Goal: Transaction & Acquisition: Purchase product/service

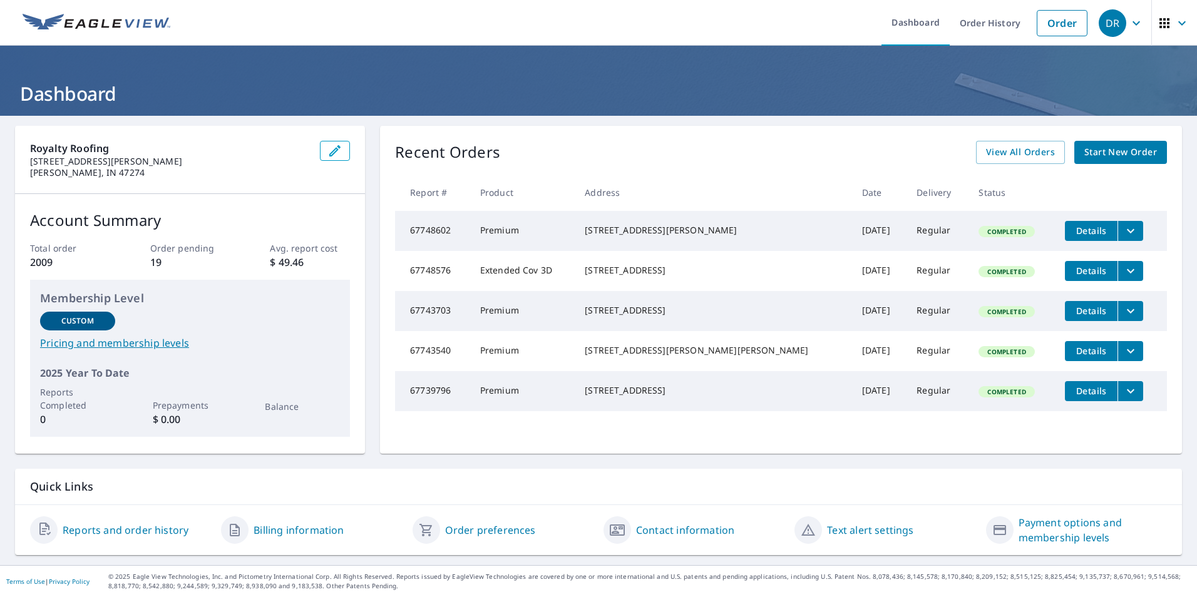
click at [1102, 148] on span "Start New Order" at bounding box center [1121, 153] width 73 height 16
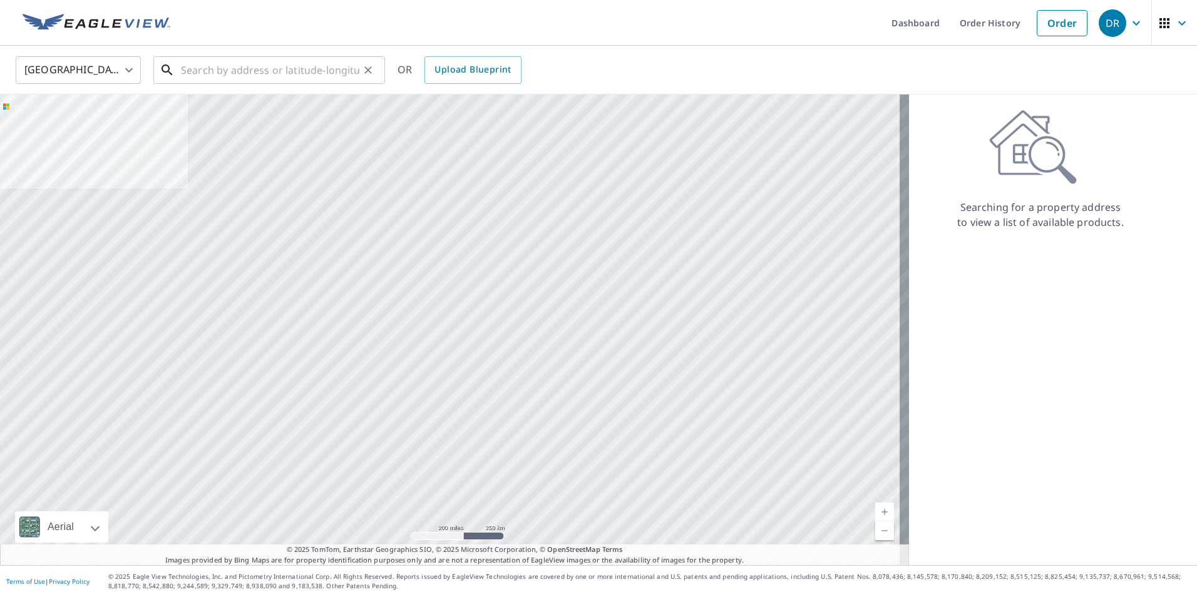
click at [326, 76] on input "text" at bounding box center [270, 70] width 178 height 35
paste input "6057 Acorn Dr"
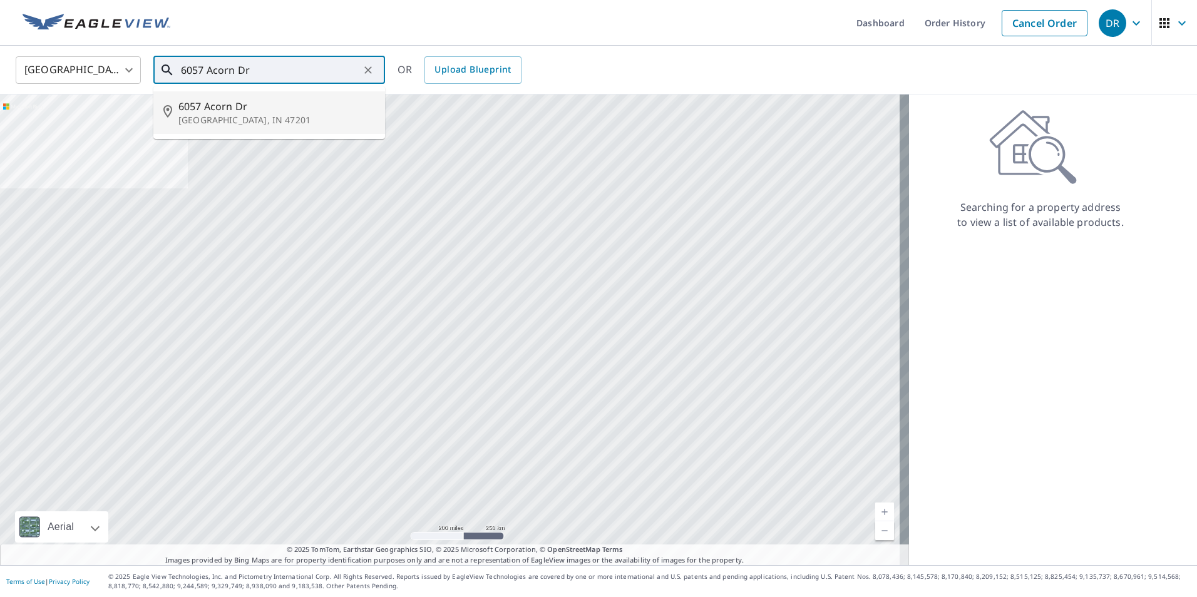
click at [310, 120] on p "[GEOGRAPHIC_DATA], IN 47201" at bounding box center [276, 120] width 197 height 13
type input "[STREET_ADDRESS][PERSON_NAME]"
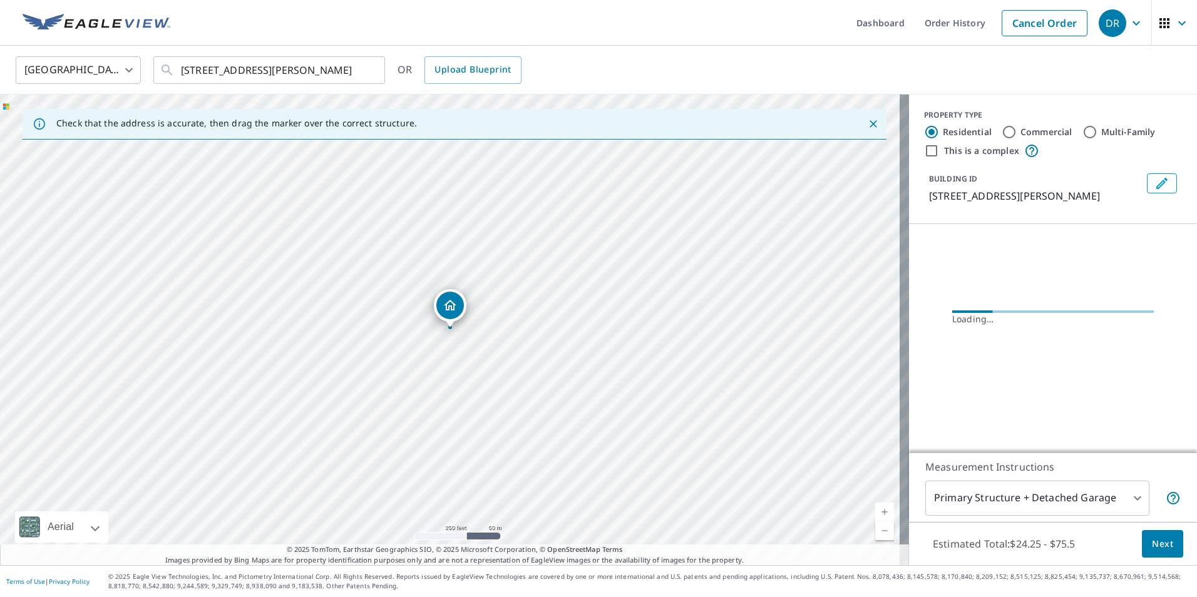
click at [878, 510] on link "Current Level 17, Zoom In" at bounding box center [884, 512] width 19 height 19
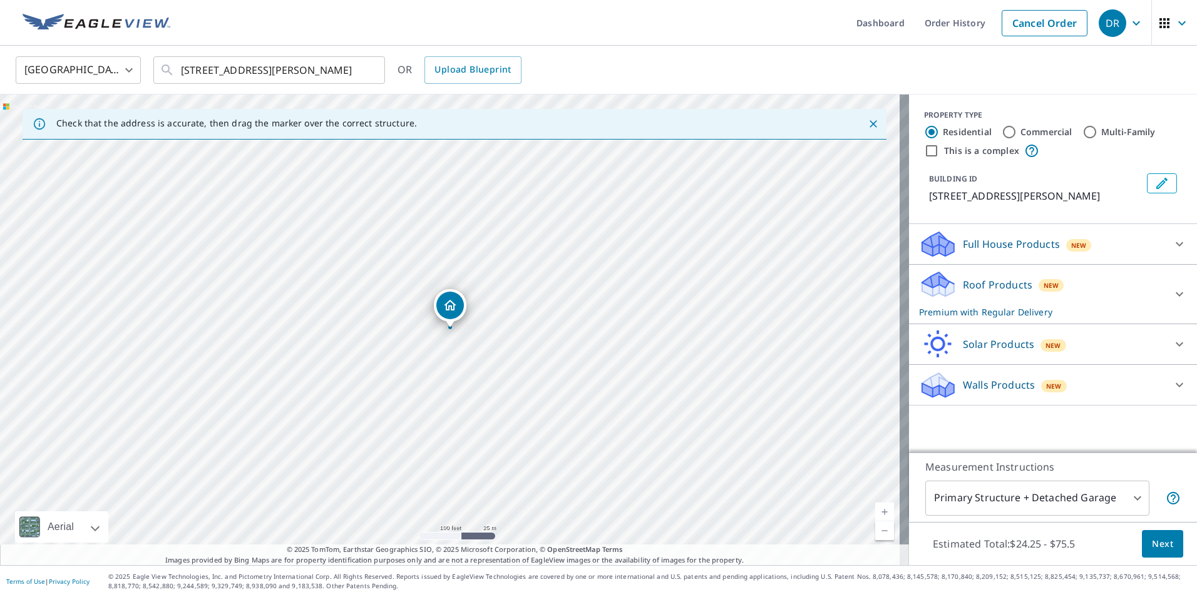
click at [878, 510] on link "Current Level 18, Zoom In" at bounding box center [884, 512] width 19 height 19
click at [878, 510] on link "Current Level 19, Zoom In" at bounding box center [884, 512] width 19 height 19
click at [1056, 289] on div "Roof Products New Premium with Regular Delivery" at bounding box center [1041, 294] width 245 height 49
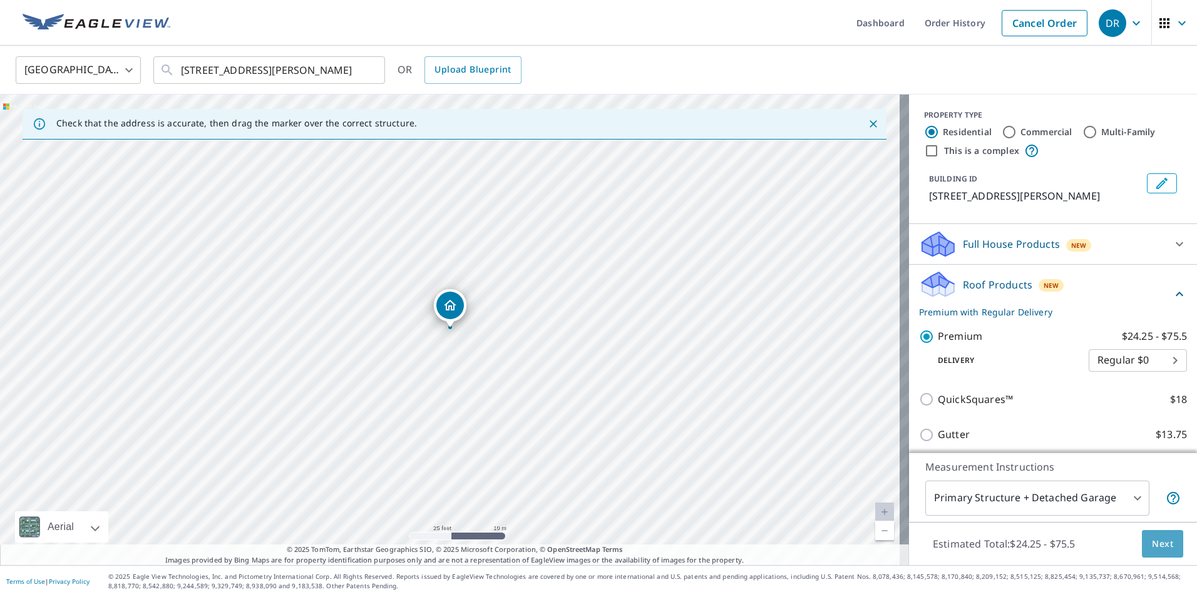
click at [1152, 540] on span "Next" at bounding box center [1162, 545] width 21 height 16
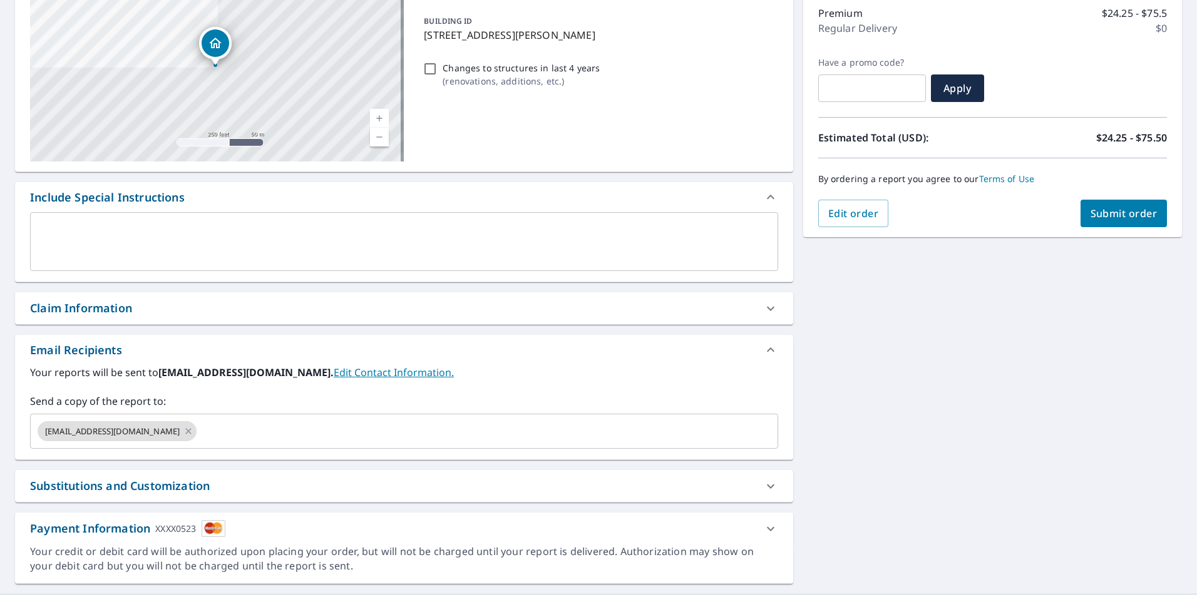
scroll to position [175, 0]
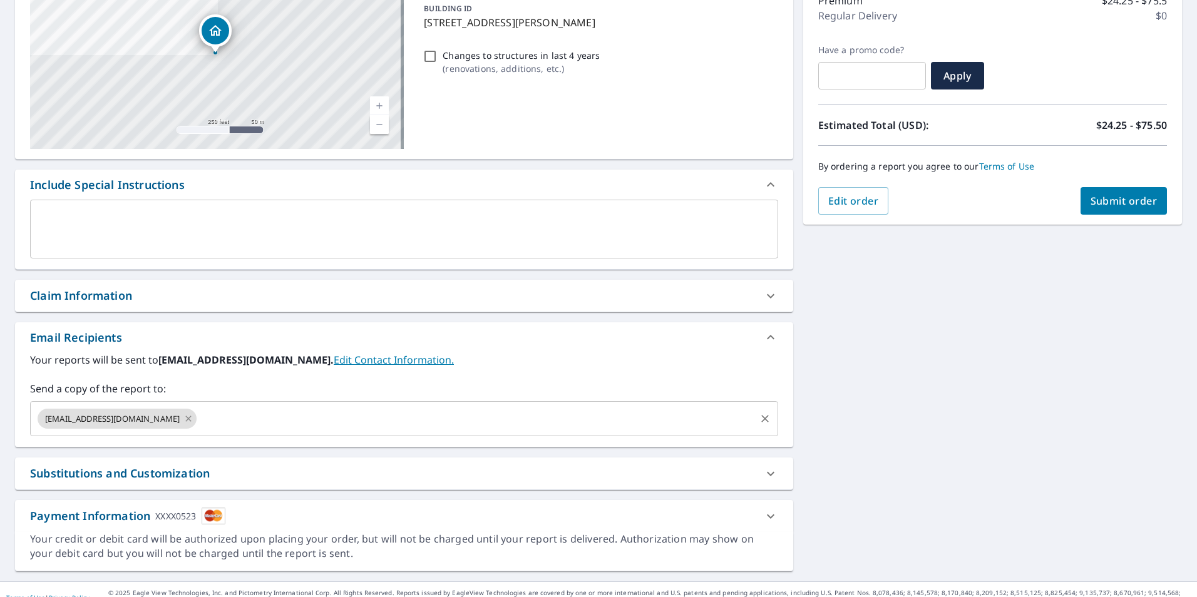
click at [183, 416] on icon at bounding box center [188, 419] width 10 height 14
click at [139, 416] on input "text" at bounding box center [395, 419] width 718 height 24
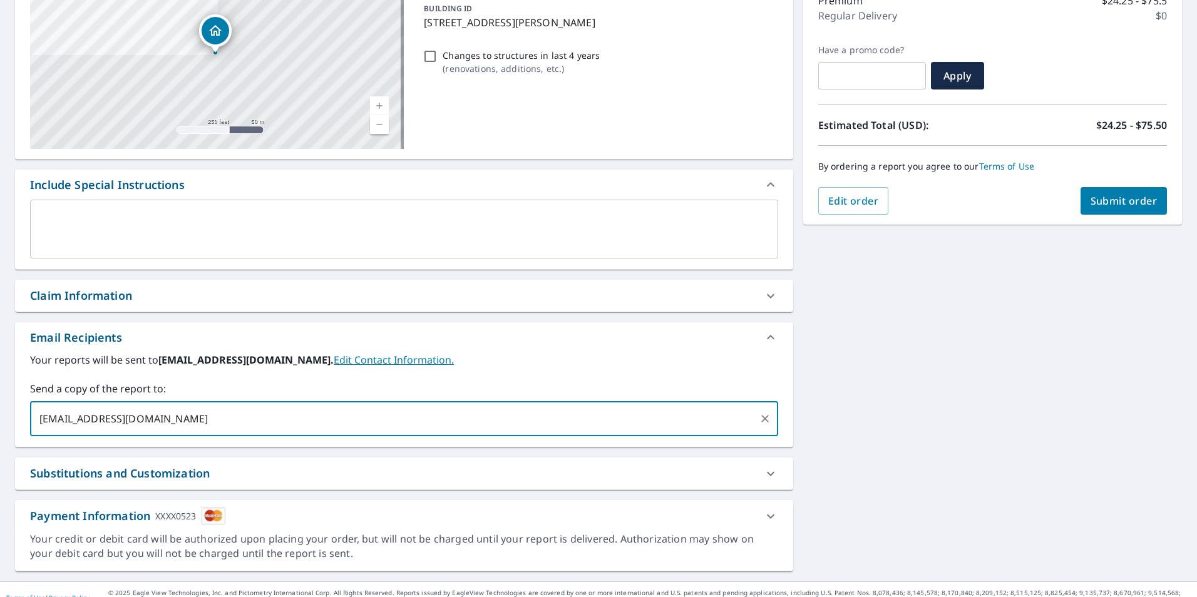
type input "[EMAIL_ADDRESS][DOMAIN_NAME]"
click at [982, 321] on div "[STREET_ADDRESS][PERSON_NAME] A standard road map Aerial A detailed look from a…" at bounding box center [598, 261] width 1197 height 641
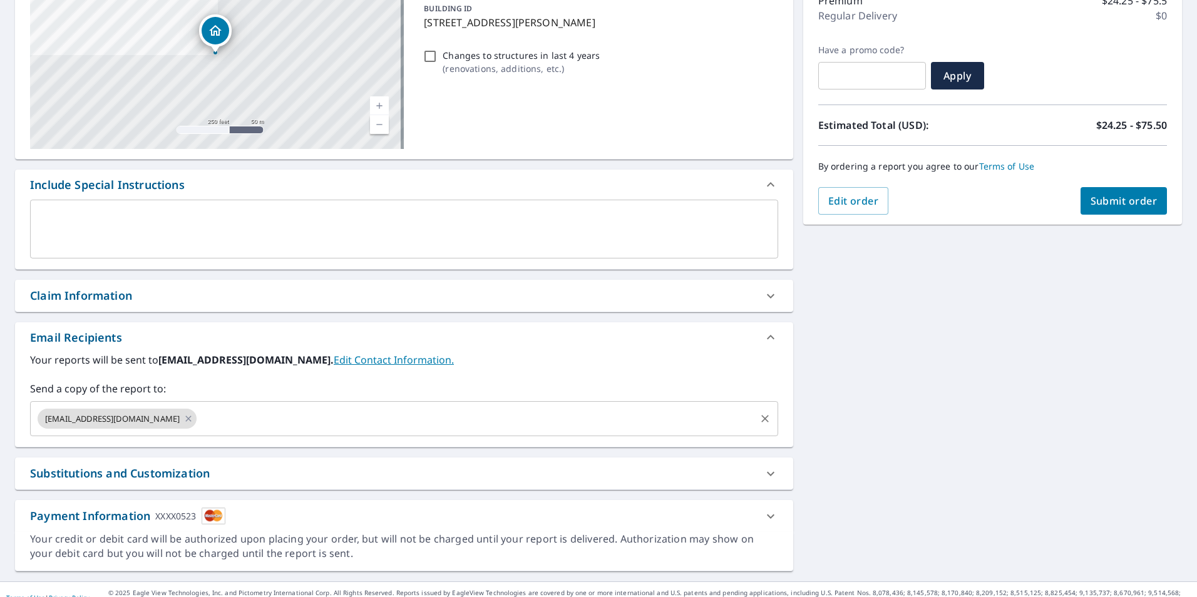
click at [1103, 196] on span "Submit order" at bounding box center [1124, 201] width 67 height 14
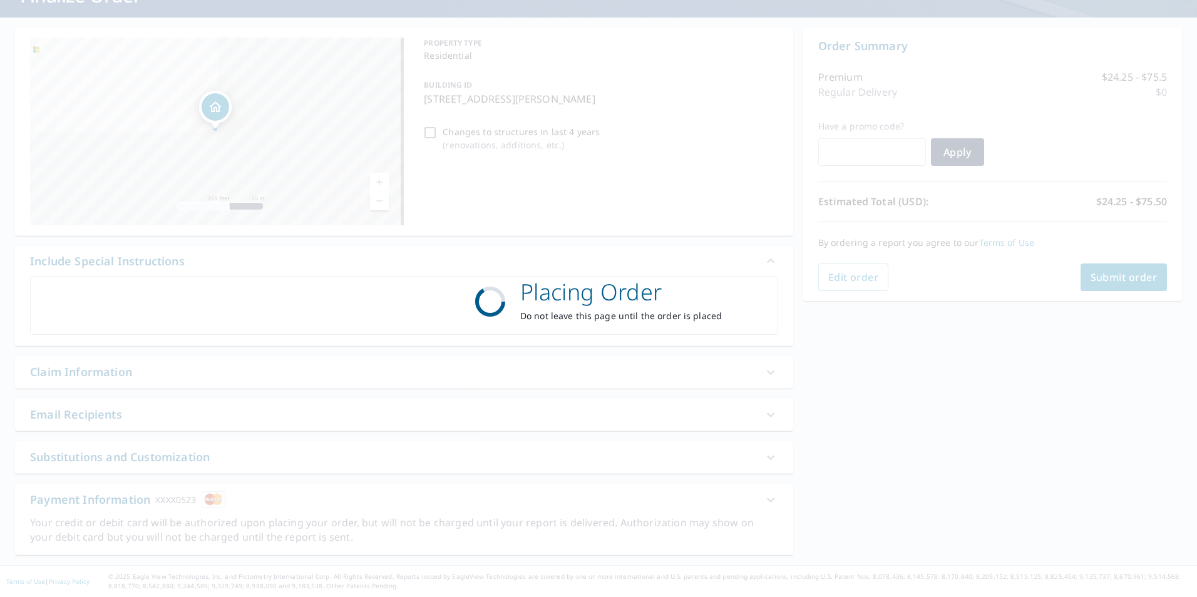
scroll to position [98, 0]
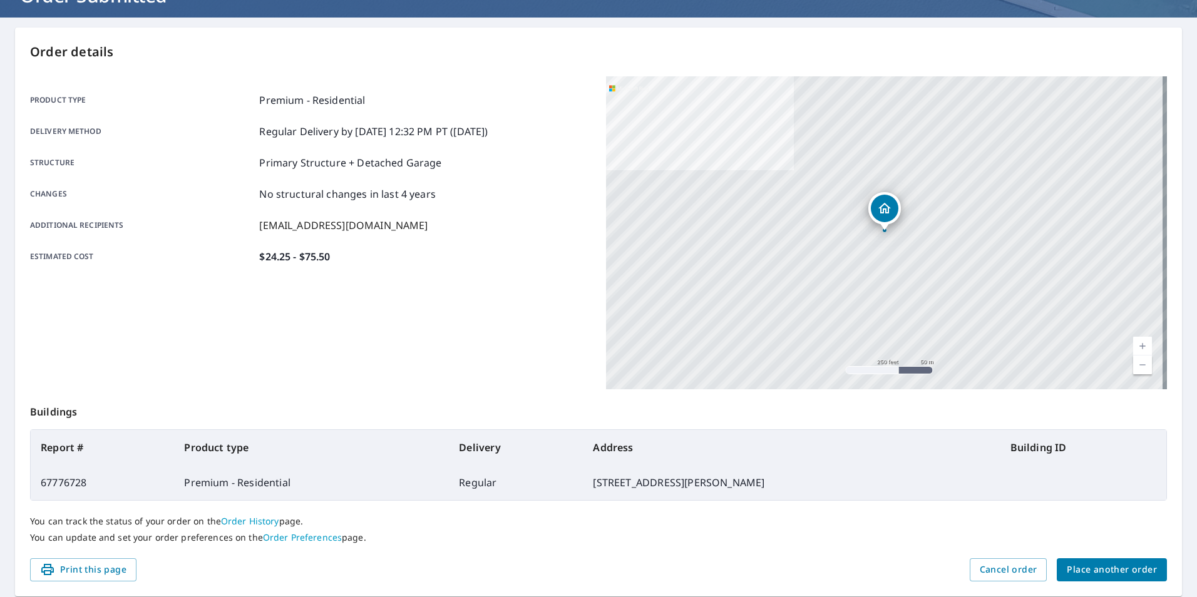
click at [1070, 573] on span "Place another order" at bounding box center [1112, 570] width 90 height 16
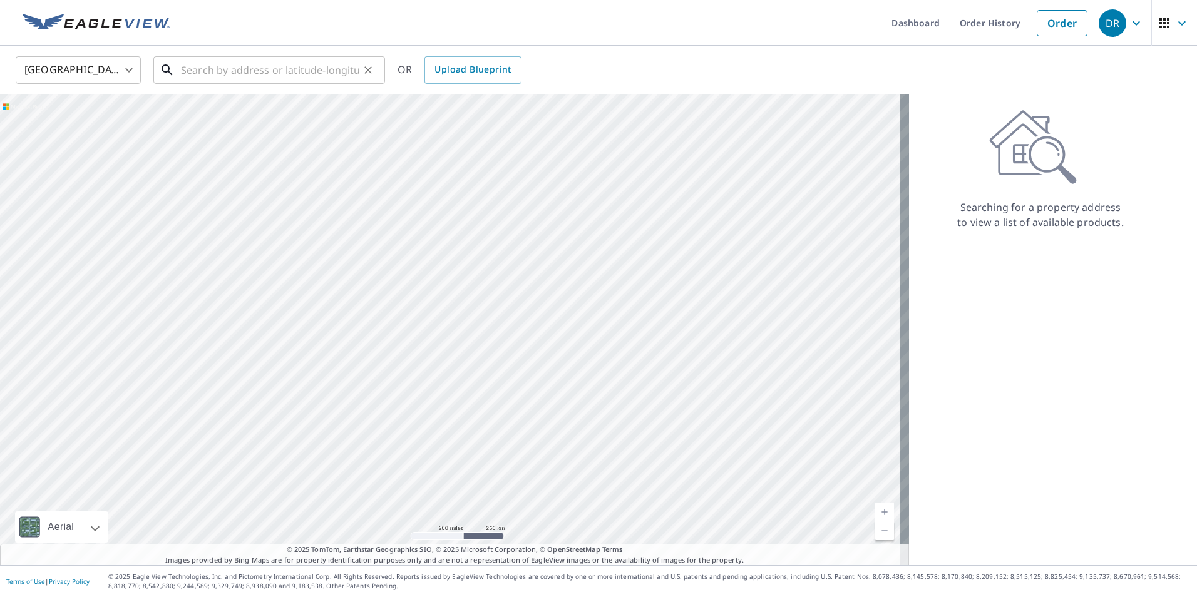
click at [302, 61] on input "text" at bounding box center [270, 70] width 178 height 35
paste input "717 [PERSON_NAME]"
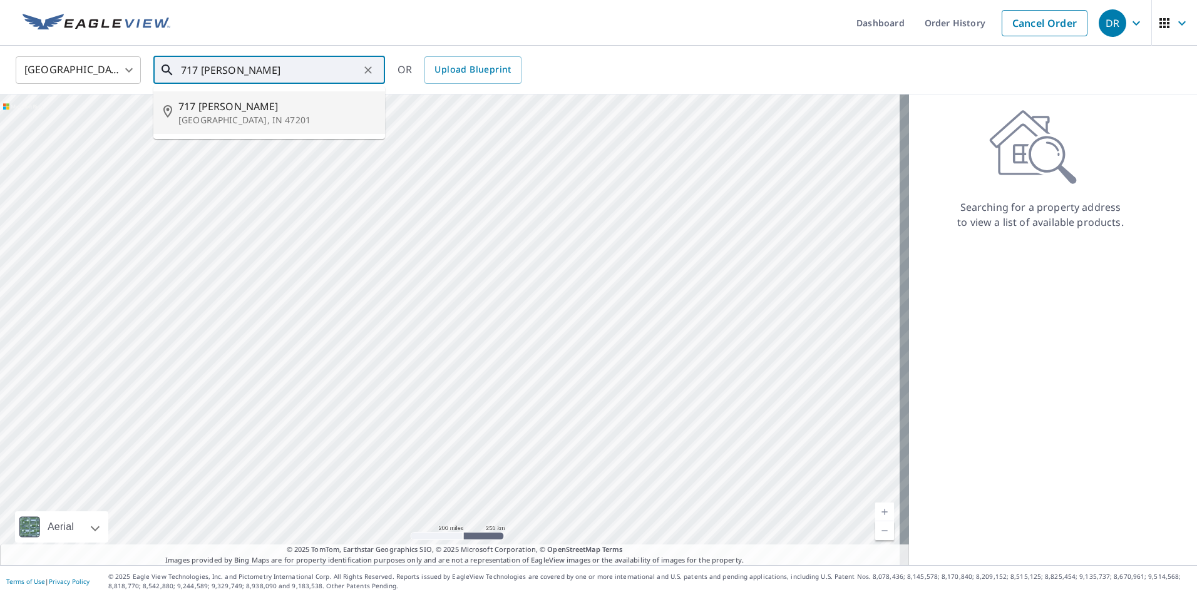
click at [343, 111] on span "717 [PERSON_NAME]" at bounding box center [276, 106] width 197 height 15
type input "[STREET_ADDRESS]"
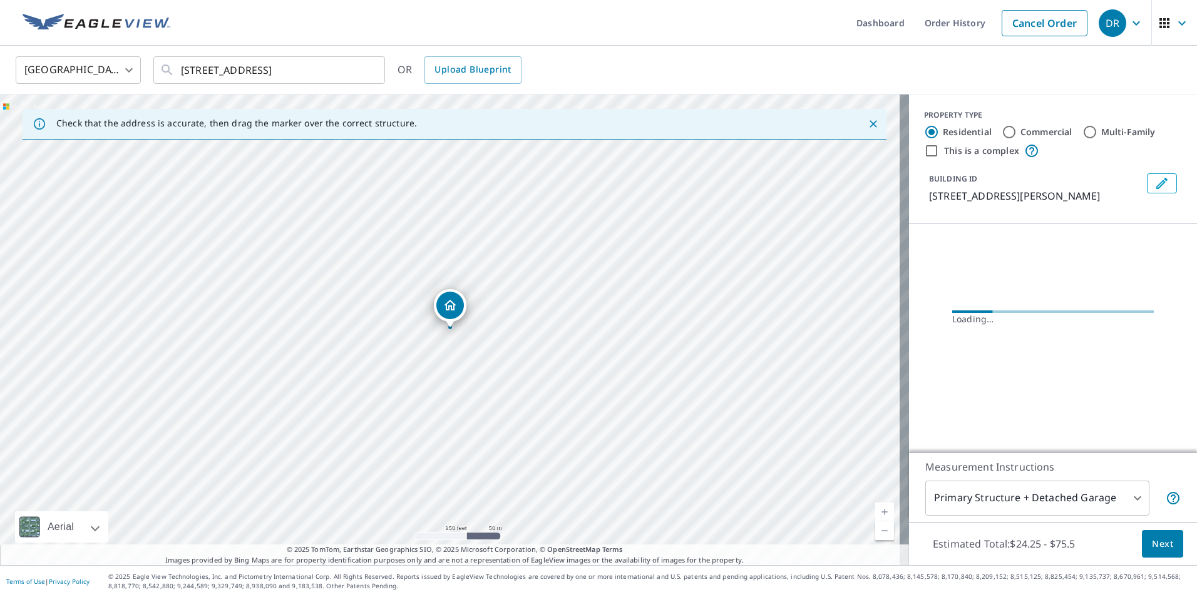
click at [875, 514] on link "Current Level 17, Zoom In" at bounding box center [884, 512] width 19 height 19
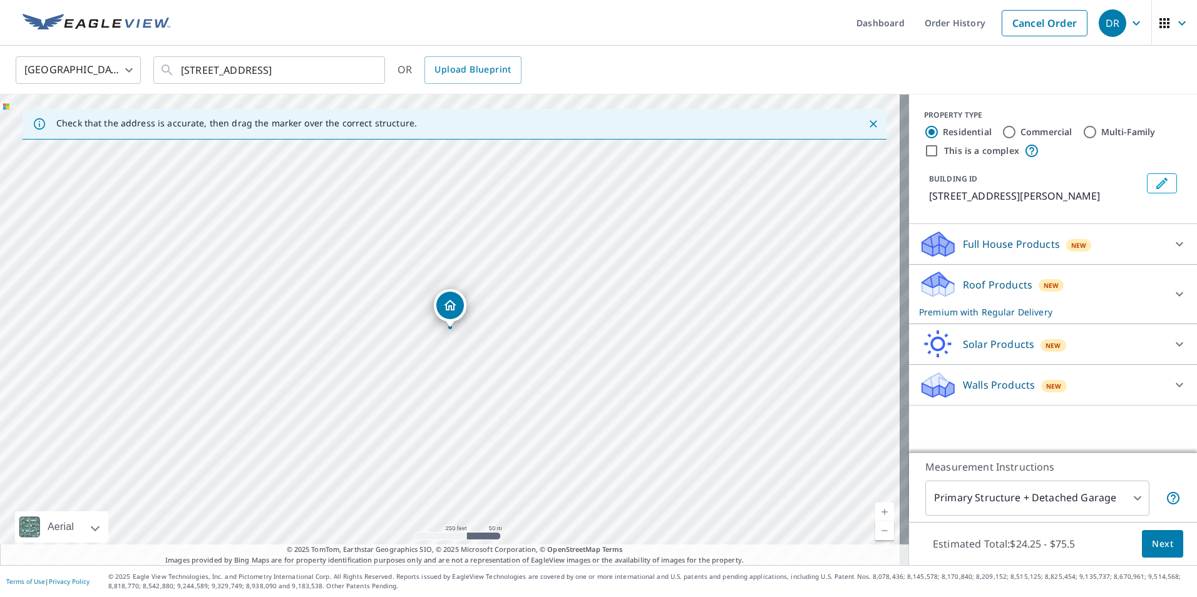
click at [875, 512] on link "Current Level 17, Zoom In" at bounding box center [884, 512] width 19 height 19
click at [875, 510] on link "Current Level 18, Zoom In" at bounding box center [884, 512] width 19 height 19
click at [875, 510] on link "Current Level 19, Zoom In" at bounding box center [884, 512] width 19 height 19
click at [1094, 283] on div "Roof Products New Premium with Regular Delivery" at bounding box center [1041, 294] width 245 height 49
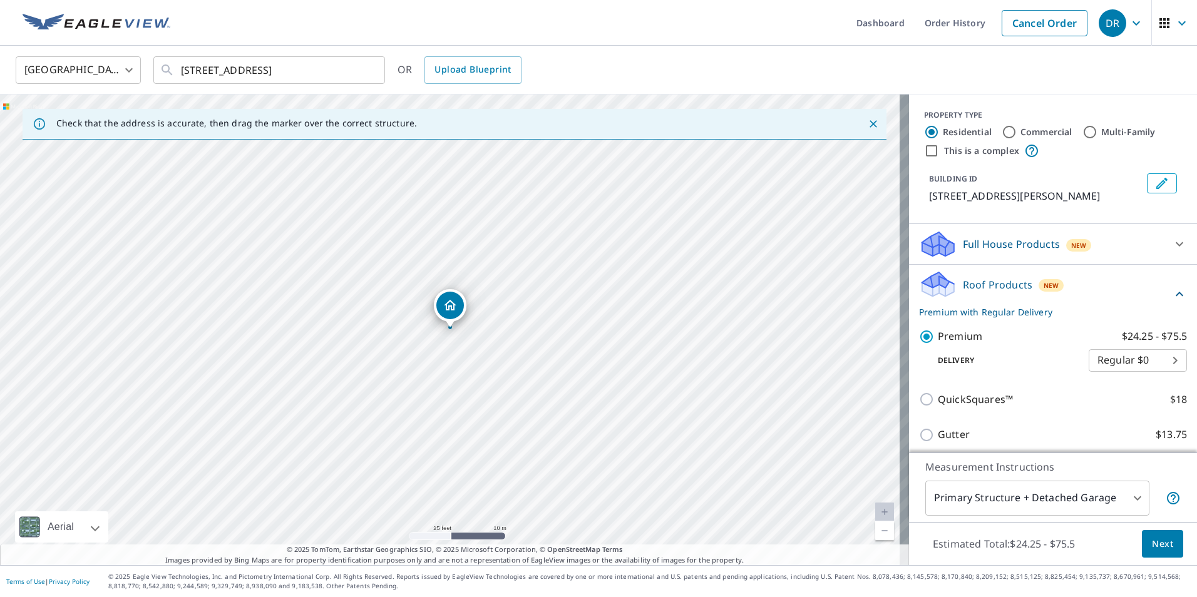
click at [1155, 539] on span "Next" at bounding box center [1162, 545] width 21 height 16
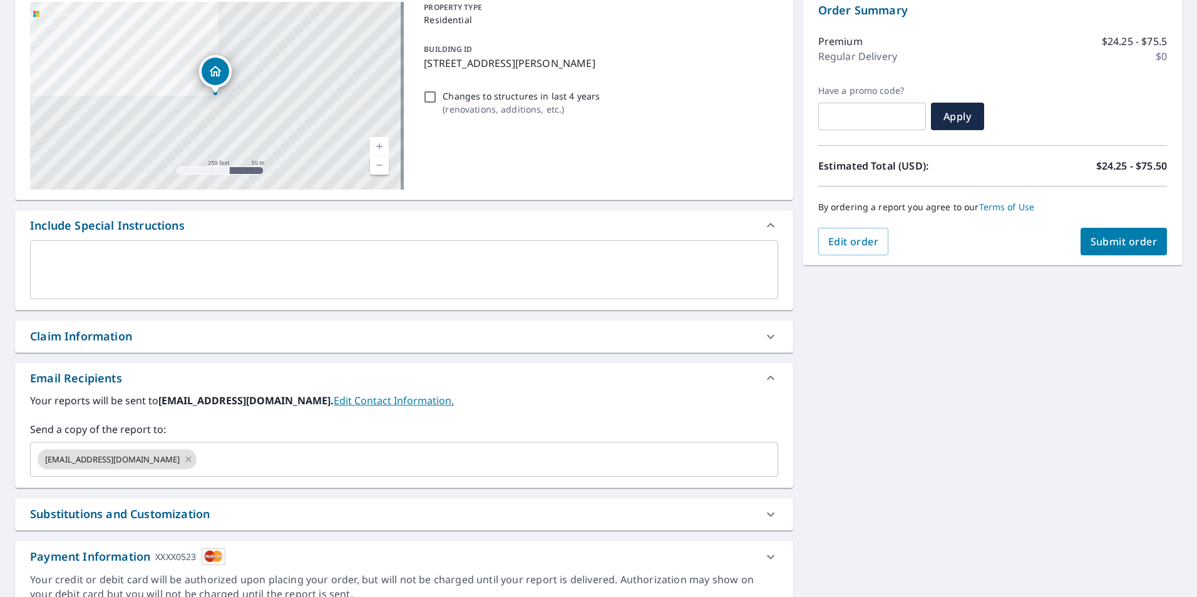
scroll to position [191, 0]
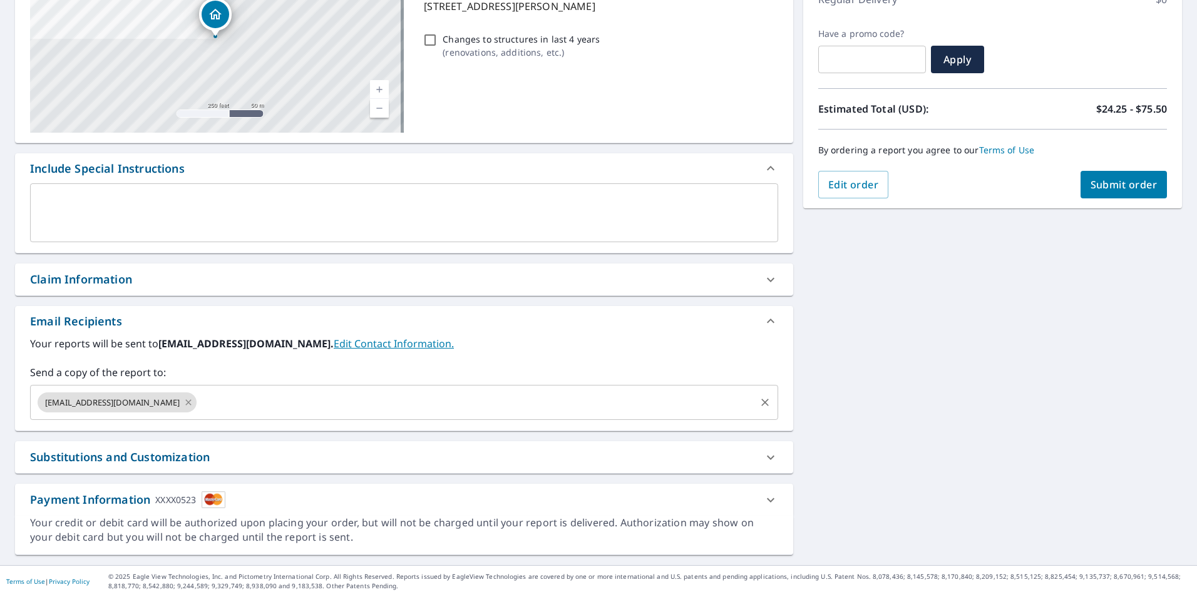
click at [183, 400] on icon at bounding box center [188, 403] width 10 height 14
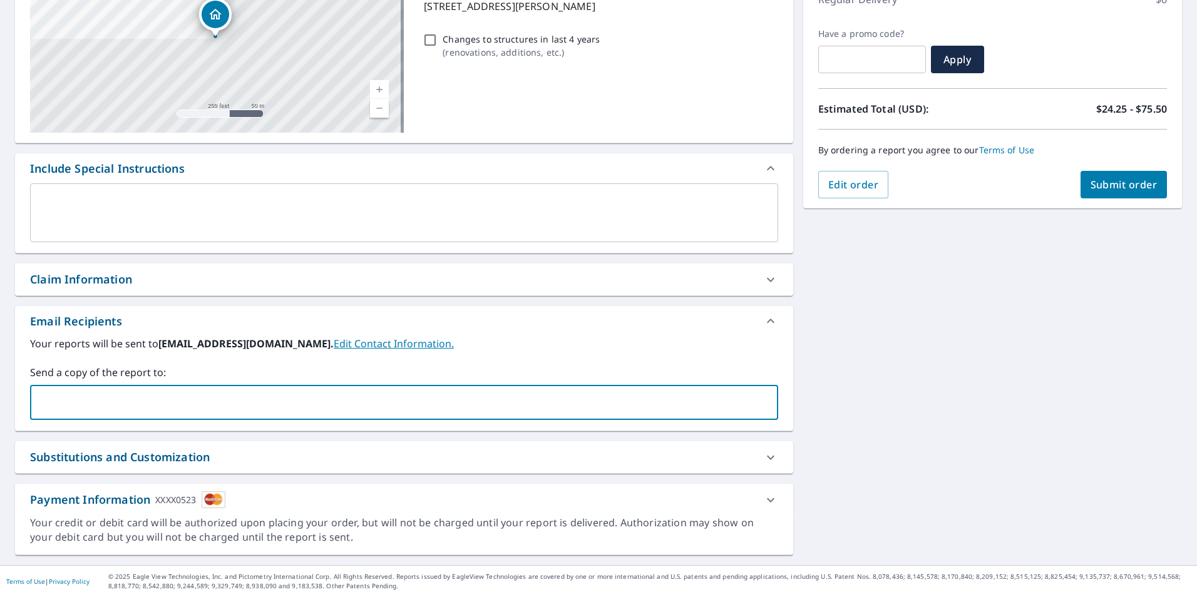
click at [138, 400] on input "text" at bounding box center [395, 403] width 718 height 24
type input "[EMAIL_ADDRESS][DOMAIN_NAME]"
click at [857, 393] on div "[STREET_ADDRESS] A standard road map Aerial A detailed look from above Labels L…" at bounding box center [598, 245] width 1197 height 641
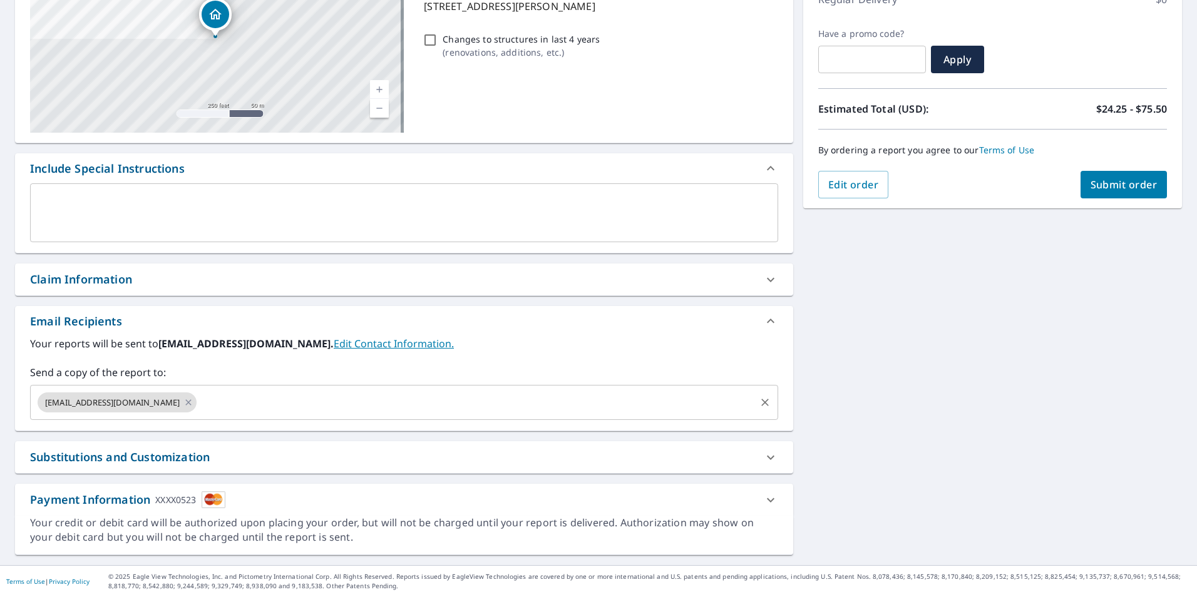
click at [1092, 189] on span "Submit order" at bounding box center [1124, 185] width 67 height 14
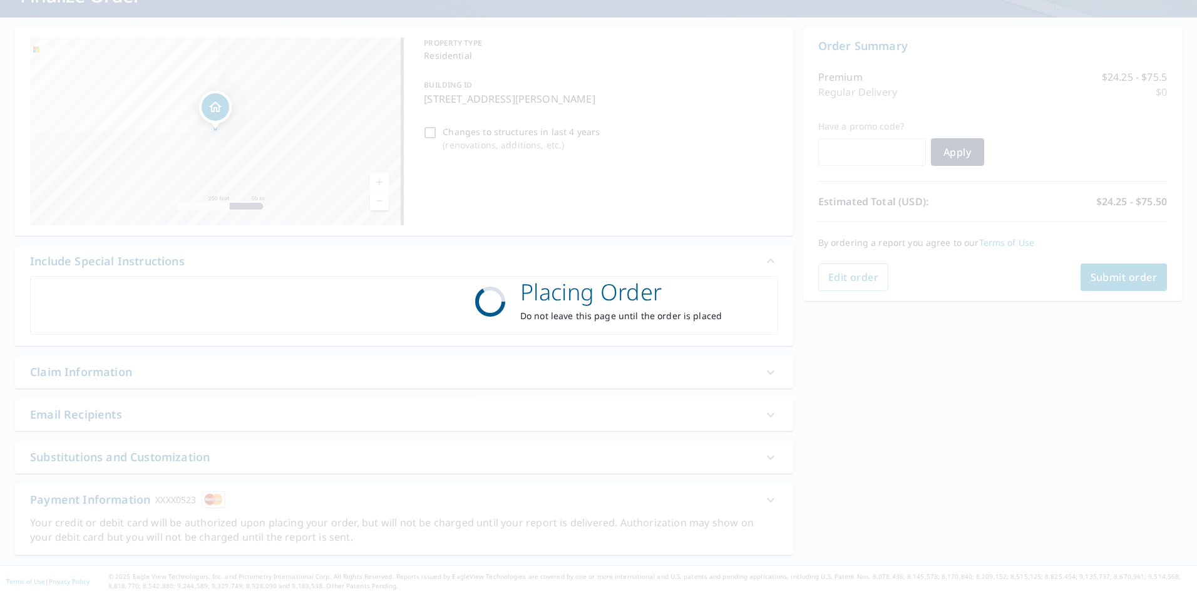
scroll to position [98, 0]
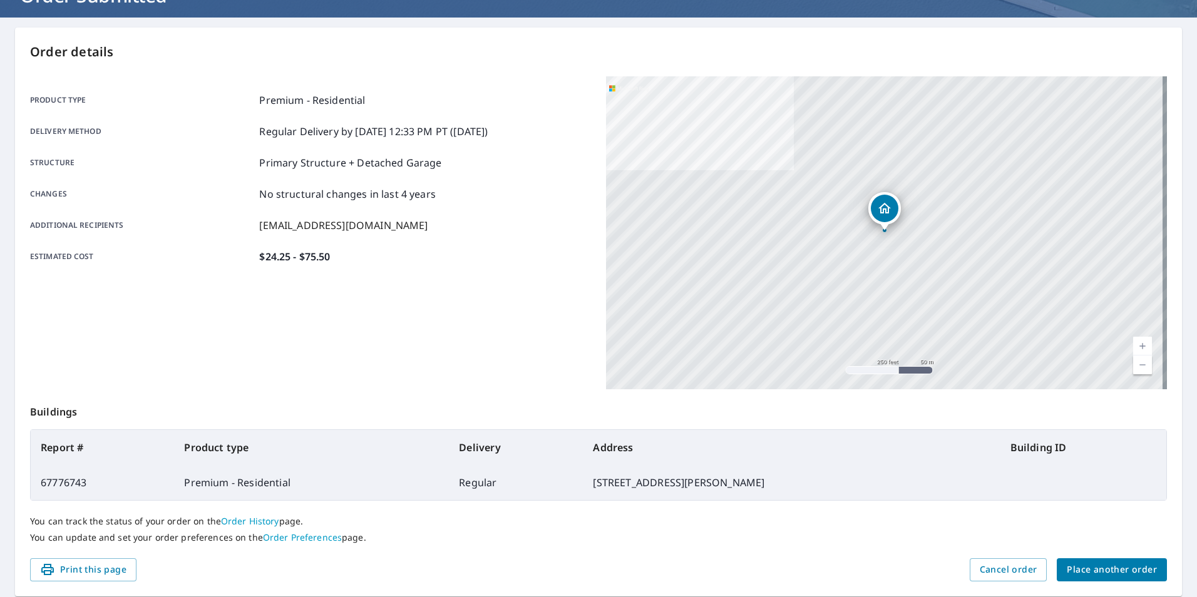
click at [1093, 570] on span "Place another order" at bounding box center [1112, 570] width 90 height 16
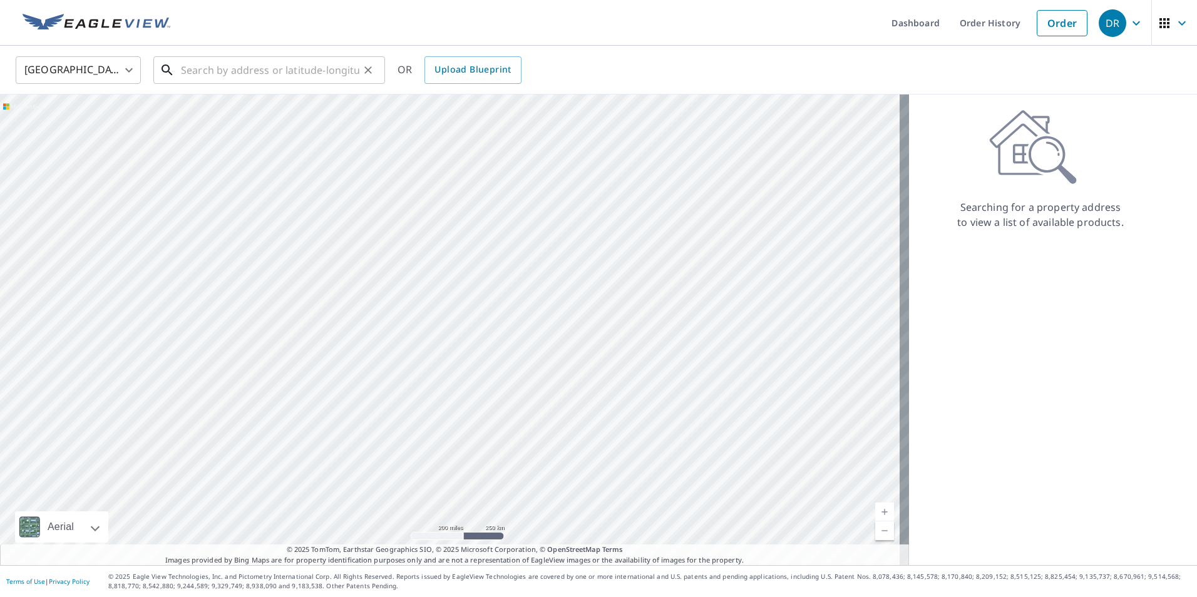
click at [264, 70] on input "text" at bounding box center [270, 70] width 178 height 35
paste input "[STREET_ADDRESS]"
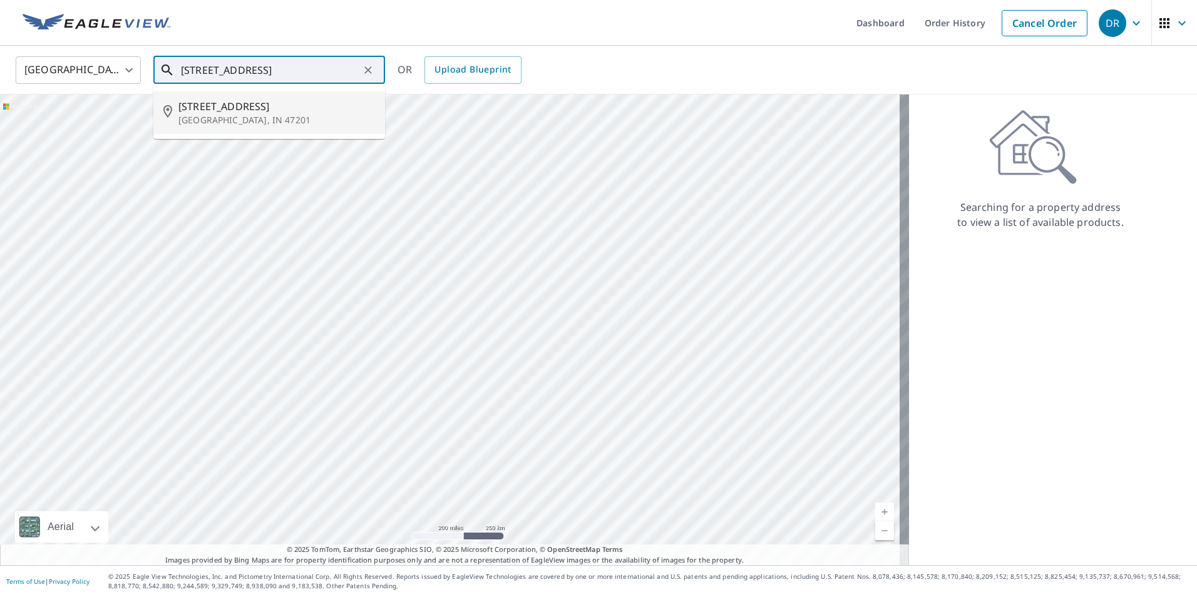
click at [324, 100] on span "[STREET_ADDRESS]" at bounding box center [276, 106] width 197 height 15
type input "[STREET_ADDRESS][PERSON_NAME]"
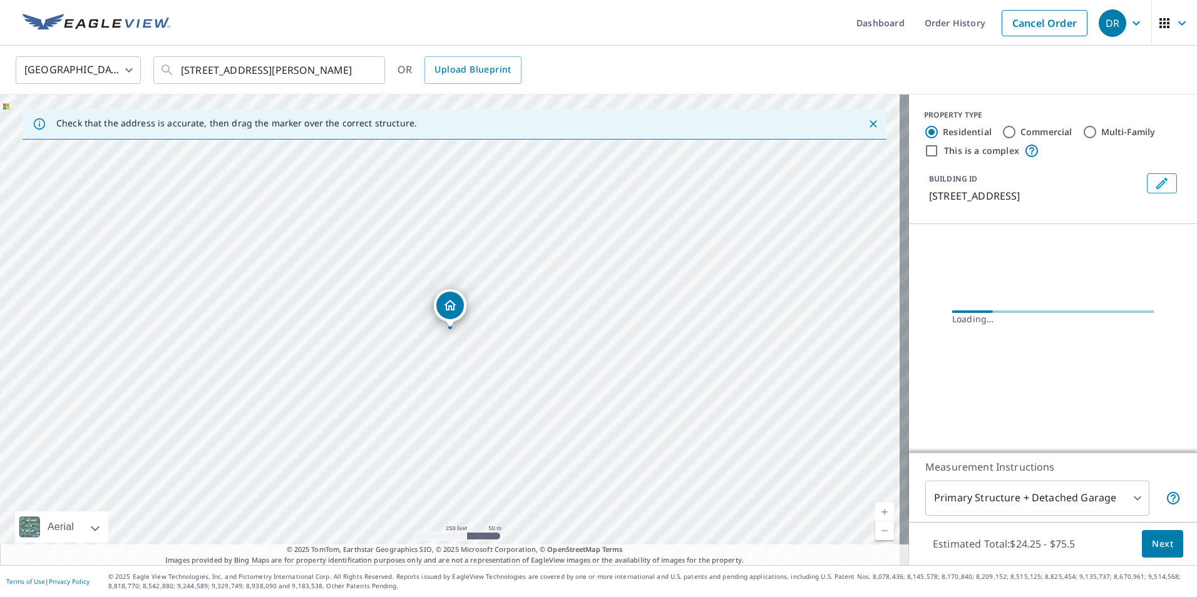
click at [877, 517] on link "Current Level 17, Zoom In" at bounding box center [884, 512] width 19 height 19
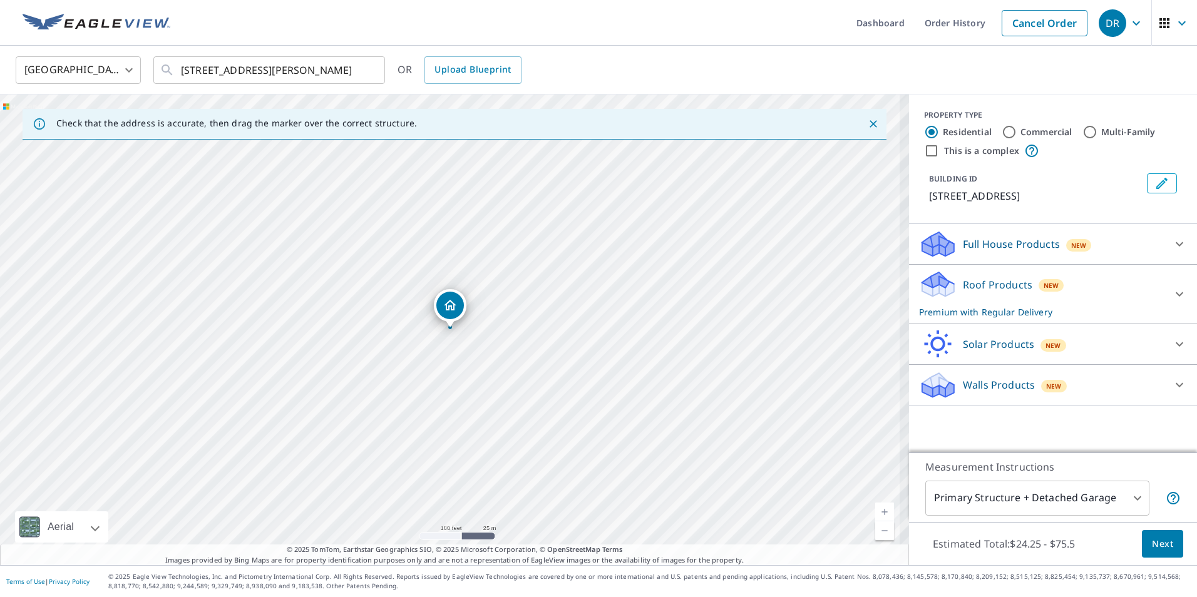
click at [877, 515] on link "Current Level 18, Zoom In" at bounding box center [884, 512] width 19 height 19
click at [877, 515] on link "Current Level 19, Zoom In" at bounding box center [884, 512] width 19 height 19
click at [1048, 294] on div "Roof Products New Premium with Regular Delivery" at bounding box center [1041, 294] width 245 height 49
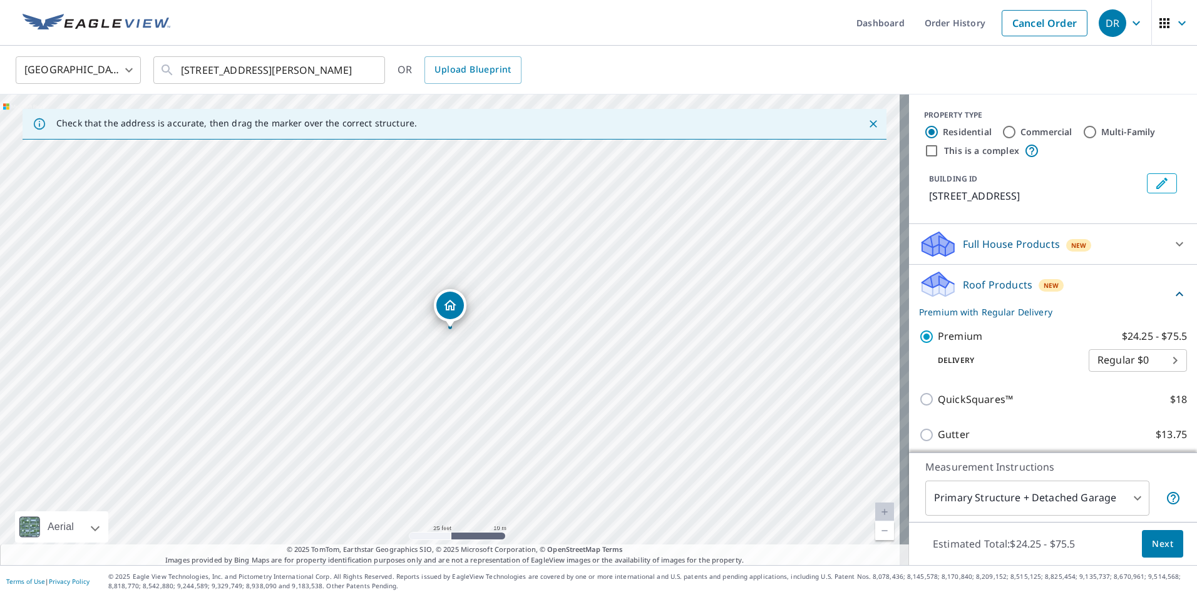
click at [1152, 542] on span "Next" at bounding box center [1162, 545] width 21 height 16
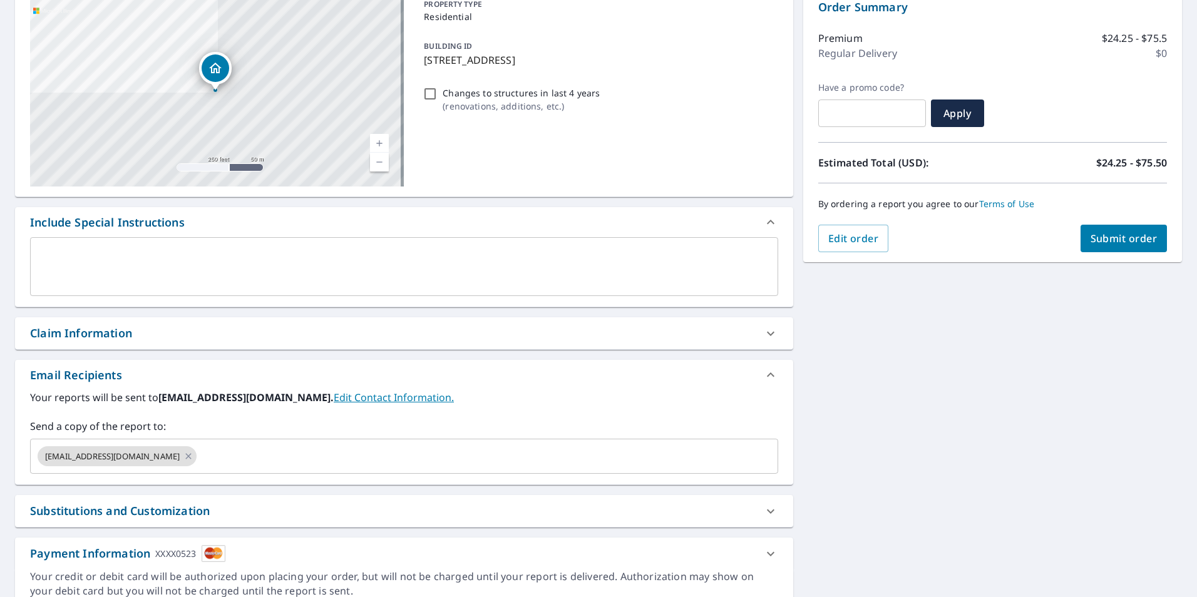
scroll to position [141, 0]
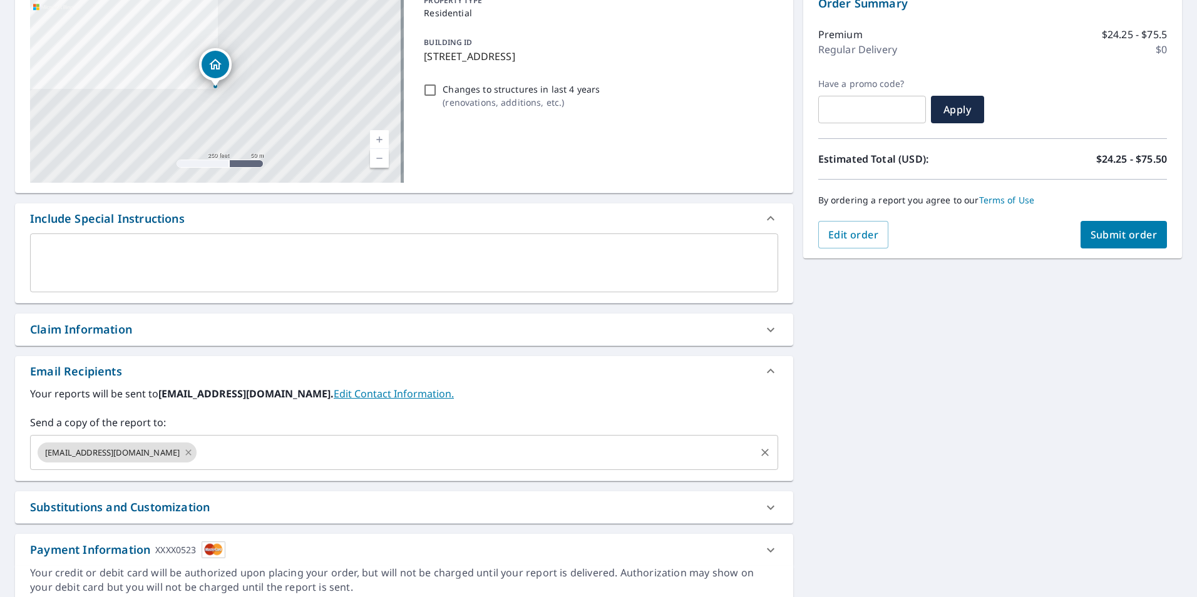
click at [183, 450] on icon at bounding box center [188, 453] width 10 height 14
click at [138, 450] on input "text" at bounding box center [395, 453] width 718 height 24
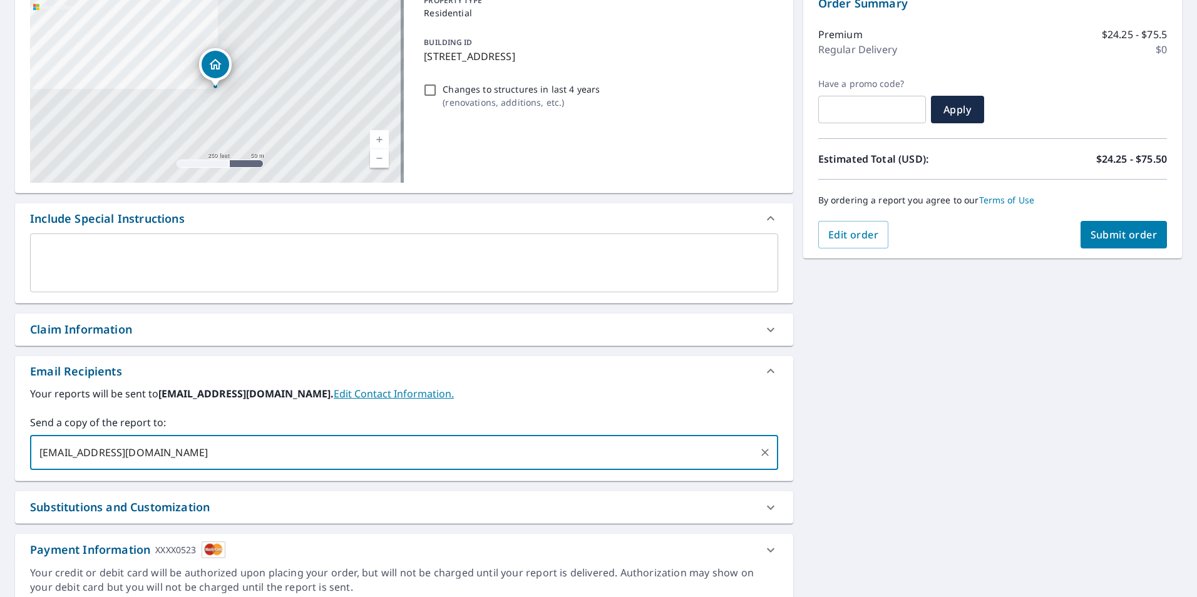
type input "[EMAIL_ADDRESS][DOMAIN_NAME]"
click at [943, 450] on div "[STREET_ADDRESS][PERSON_NAME] A standard road map Aerial A detailed look from a…" at bounding box center [598, 295] width 1197 height 641
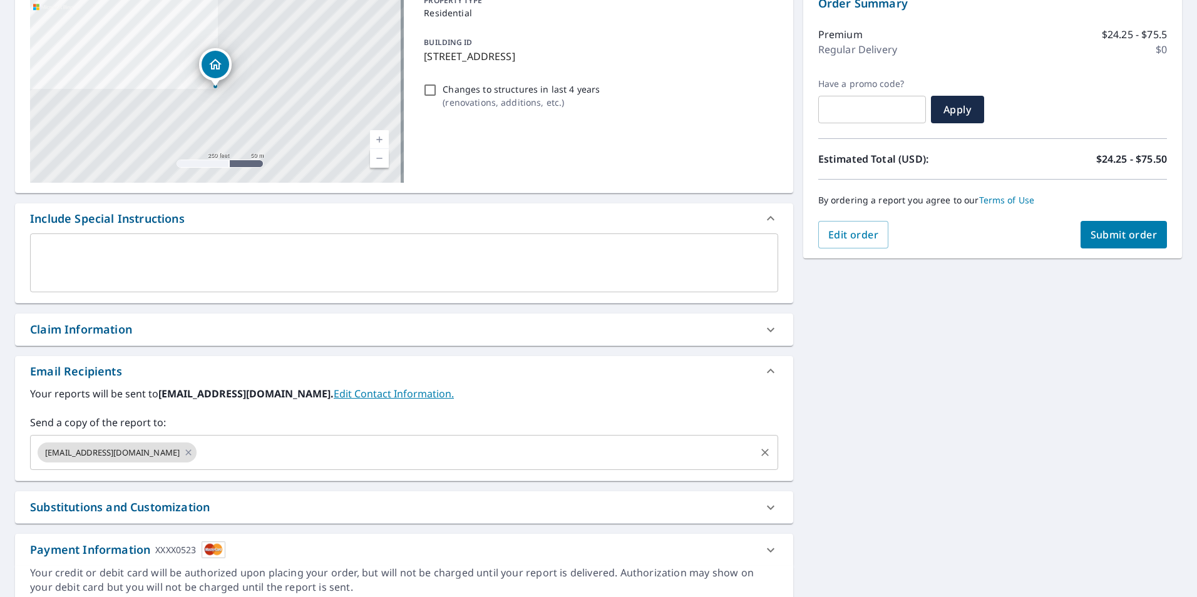
click at [1101, 226] on button "Submit order" at bounding box center [1124, 235] width 87 height 28
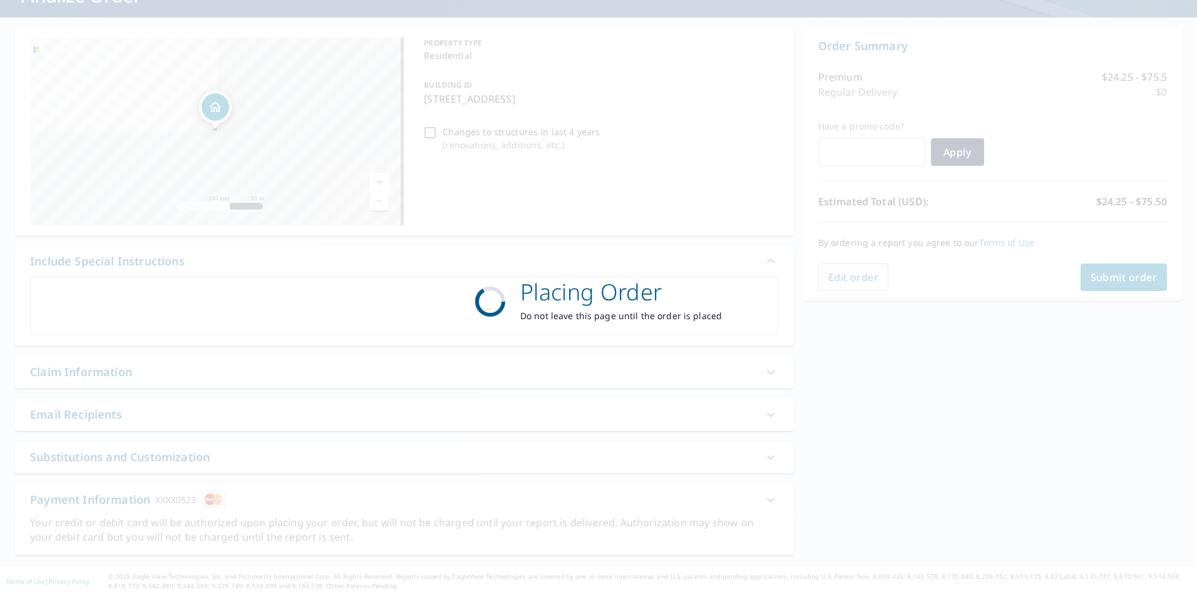
scroll to position [98, 0]
